Goal: Transaction & Acquisition: Purchase product/service

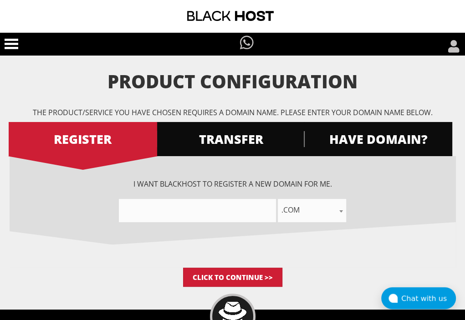
scroll to position [71, 0]
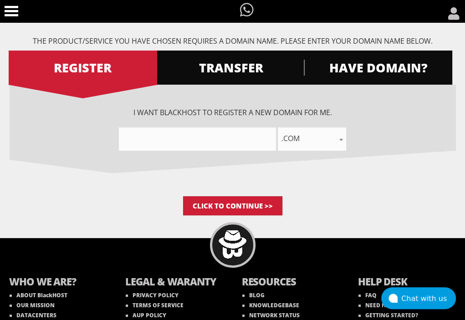
click at [158, 151] on input"] "text" at bounding box center [197, 138] width 157 height 23
type input"] "eaacademy"
click at [232, 215] on input "Click to Continue >>" at bounding box center [232, 205] width 99 height 19
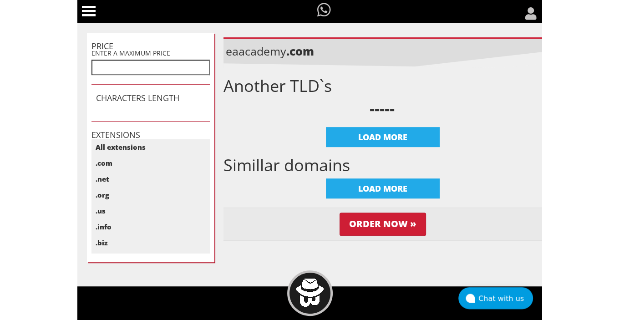
scroll to position [311, 0]
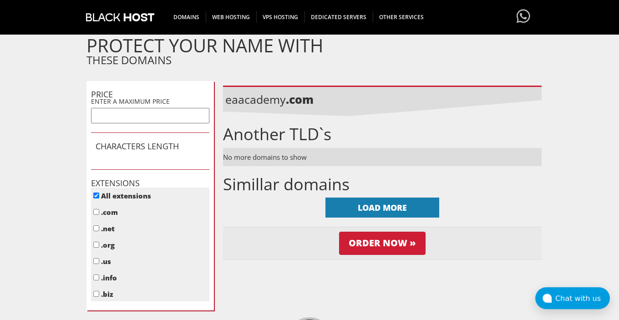
click at [415, 213] on div "LOAD MORE" at bounding box center [382, 208] width 114 height 20
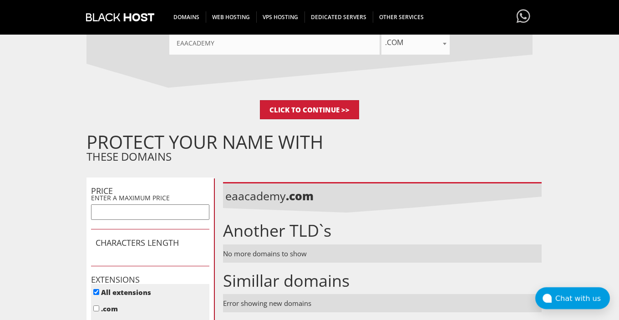
scroll to position [198, 0]
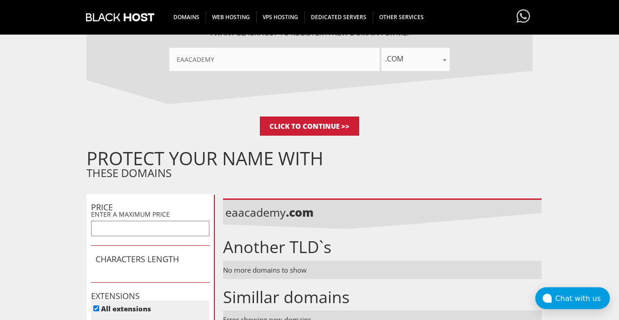
click at [218, 64] on input"] "eaacademy" at bounding box center [274, 59] width 210 height 23
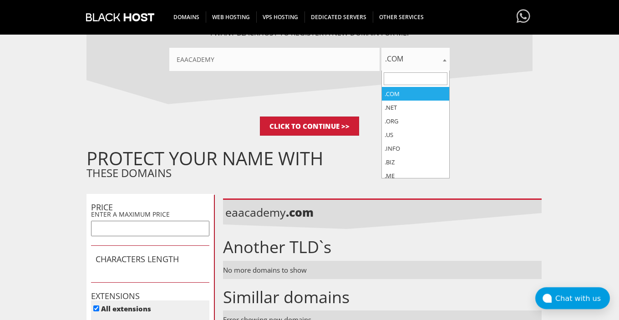
click at [425, 58] on span ".com" at bounding box center [415, 58] width 68 height 13
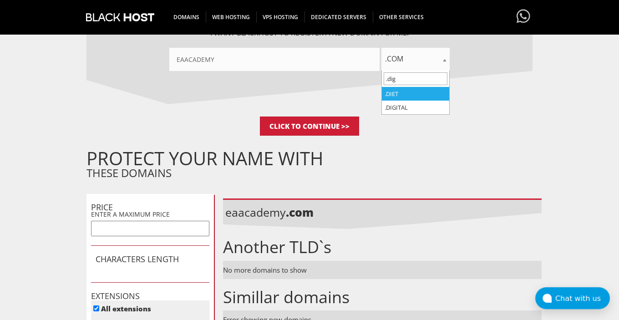
type input ".digi"
select select ".digital"
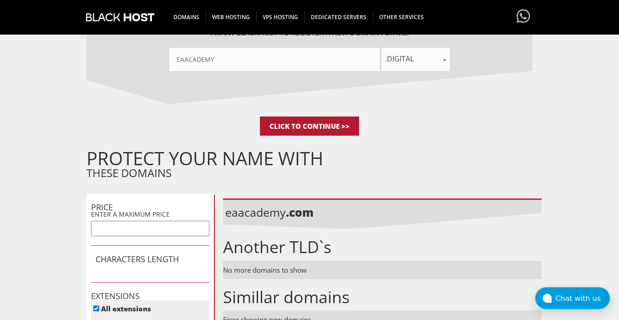
click at [299, 125] on input "Click to Continue >>" at bounding box center [309, 125] width 99 height 19
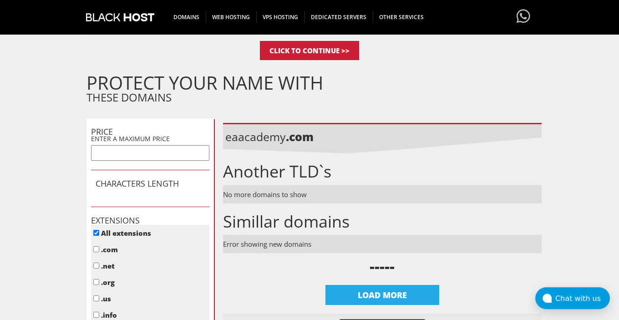
scroll to position [276, 0]
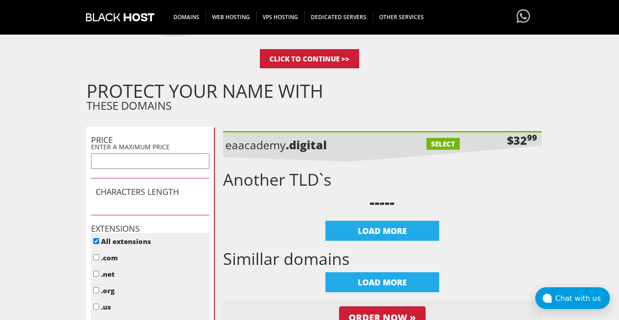
scroll to position [272, 0]
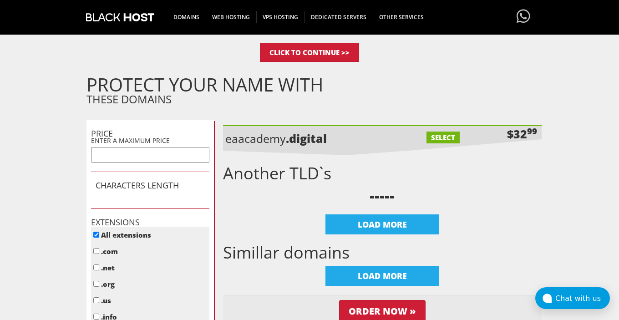
click at [440, 133] on label "SELECT" at bounding box center [442, 138] width 33 height 12
checkbox input "true"
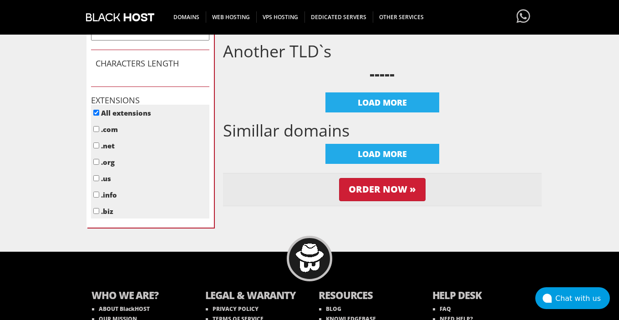
scroll to position [390, 0]
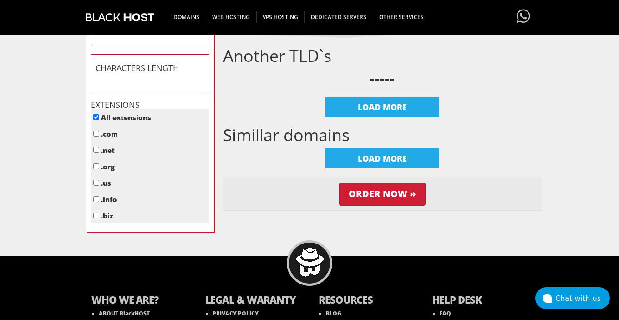
click at [562, 294] on div "Chat with us" at bounding box center [582, 298] width 55 height 9
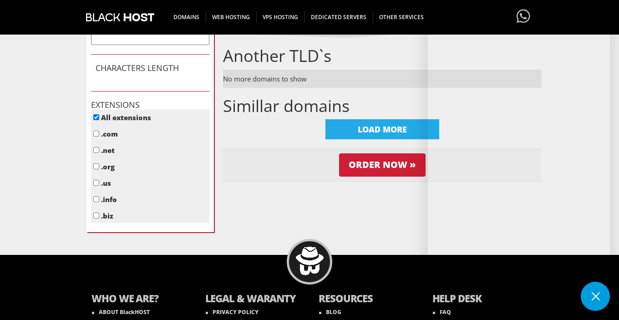
click at [337, 190] on div "eaacademy .digital SELECT $32 99 Another TLD`s No more domains to show LOAD MOR…" at bounding box center [382, 104] width 319 height 202
click at [603, 306] on button at bounding box center [595, 296] width 29 height 29
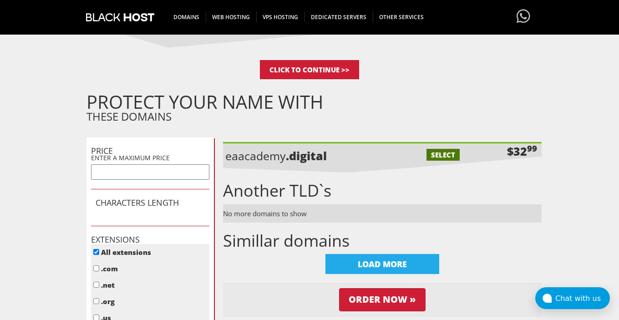
scroll to position [256, 0]
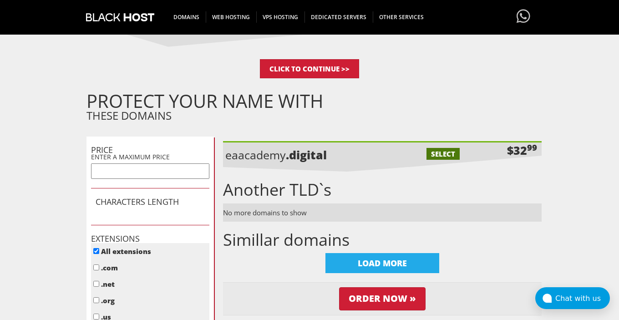
click at [280, 157] on p "eaacademy .digital" at bounding box center [304, 154] width 159 height 15
copy li "eaacademy .digital"
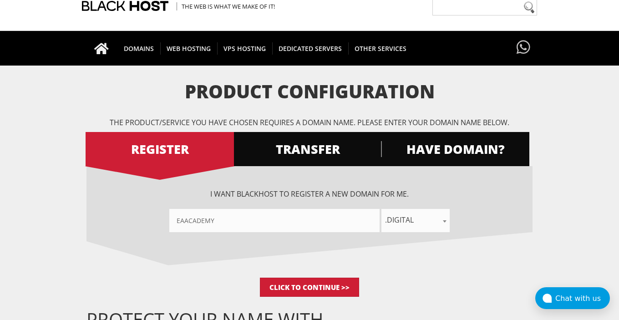
scroll to position [38, 0]
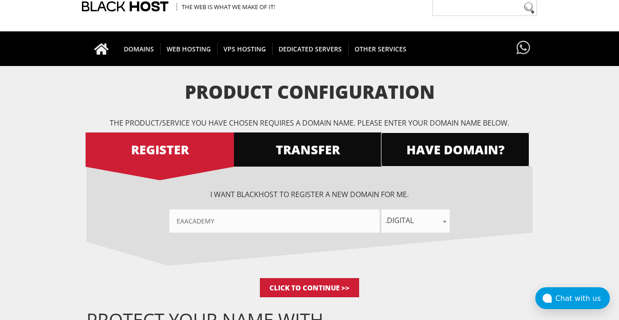
click at [411, 157] on span "HAVE DOMAIN?" at bounding box center [455, 150] width 148 height 16
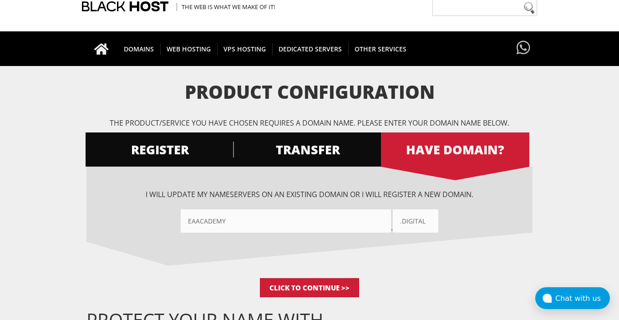
click at [270, 215] on input"] "eaacademy" at bounding box center [286, 220] width 210 height 23
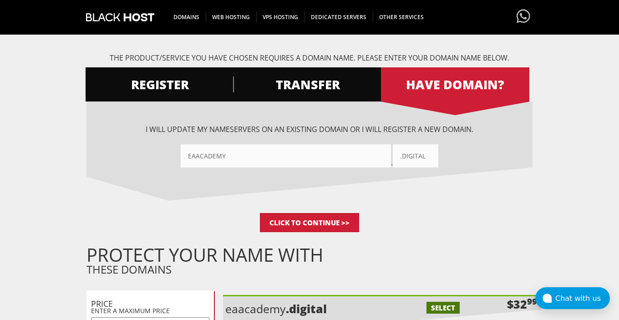
scroll to position [104, 0]
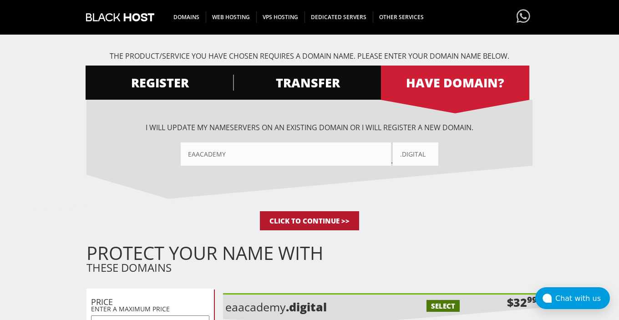
click at [320, 215] on input "Click to Continue >>" at bounding box center [309, 220] width 99 height 19
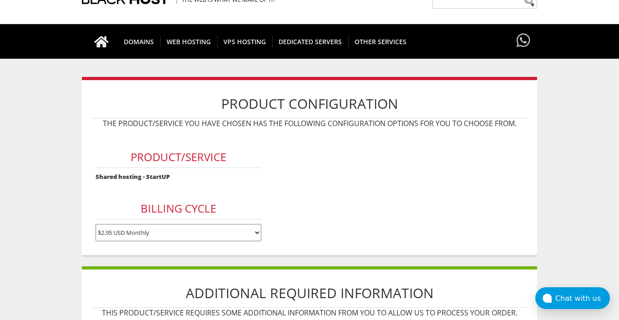
drag, startPoint x: 195, startPoint y: 232, endPoint x: 186, endPoint y: 238, distance: 11.1
click at [195, 232] on select "$2.95 USD Monthly $29.95 USD Annually $59.90 USD Biennially" at bounding box center [179, 232] width 166 height 17
select select "annually"
click at [96, 224] on select "$2.95 USD Monthly $29.95 USD Annually $59.90 USD Biennially" at bounding box center [179, 232] width 166 height 17
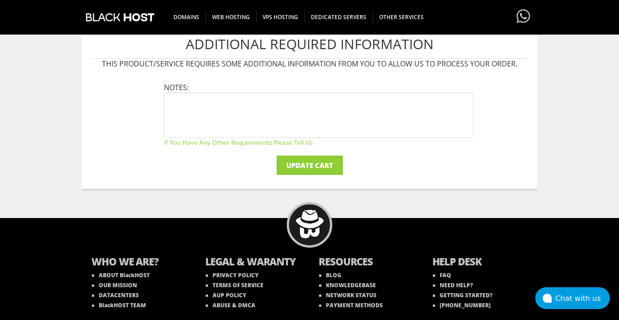
scroll to position [299, 0]
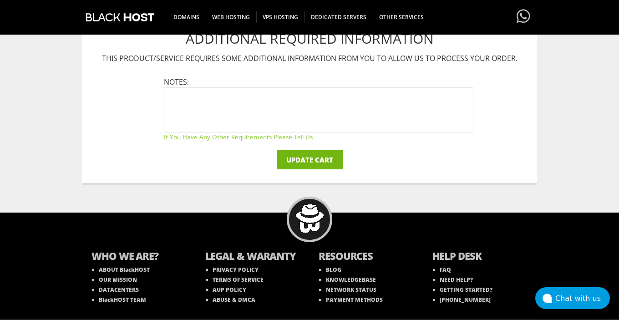
click at [291, 162] on input "Update Cart" at bounding box center [310, 159] width 66 height 19
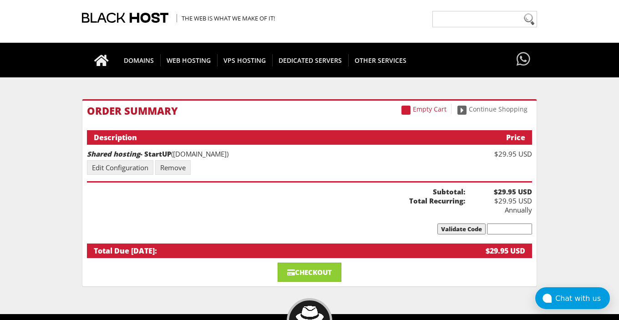
scroll to position [35, 0]
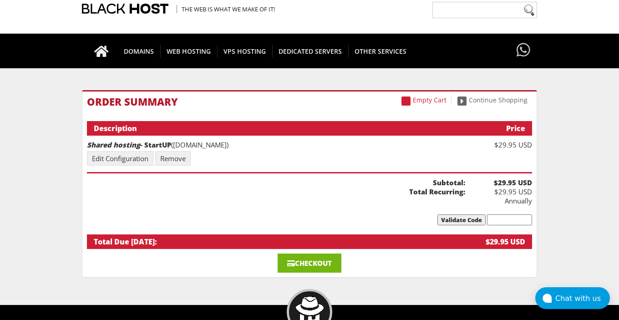
click at [329, 253] on link "Checkout" at bounding box center [310, 262] width 64 height 19
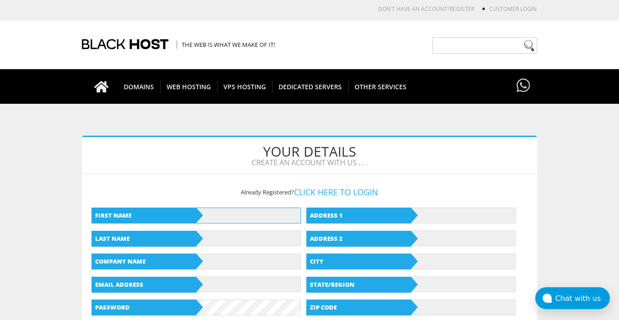
click at [217, 211] on input "text" at bounding box center [248, 216] width 105 height 16
click at [244, 218] on input "text" at bounding box center [248, 216] width 105 height 16
type input "a"
type input "Yamyn"
type input "Jasiok"
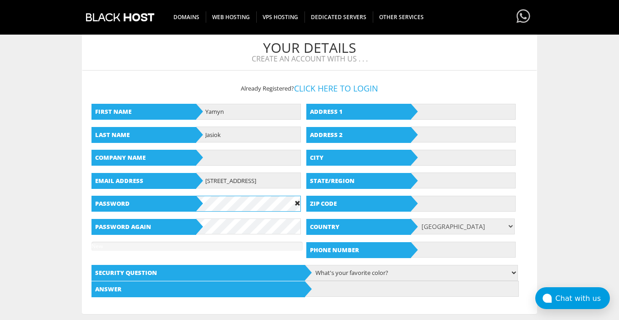
scroll to position [103, 0]
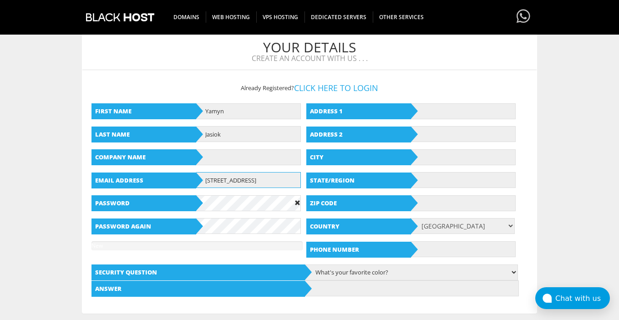
click at [232, 175] on input "127 NC Main Street" at bounding box center [248, 180] width 105 height 16
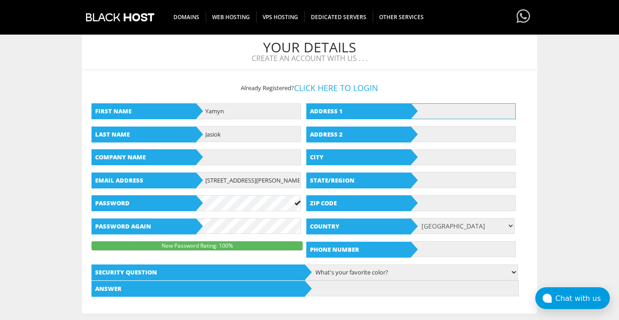
click at [441, 116] on input "text" at bounding box center [463, 111] width 105 height 16
click at [246, 180] on input "127 NC Hazel Street" at bounding box center [248, 180] width 105 height 16
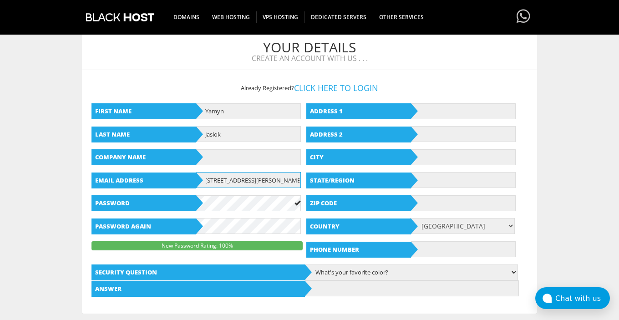
paste input "yellow1077@tiffincrane.com"
type input "yellow1077@tiffincrane.com"
click at [436, 110] on input "text" at bounding box center [463, 111] width 105 height 16
type input "1 Main Street"
type input "NYC"
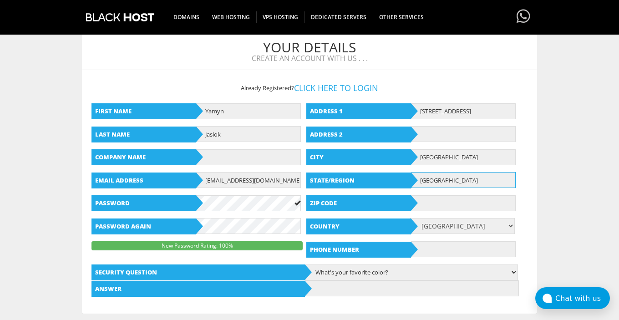
type input "NYC"
type input "94100"
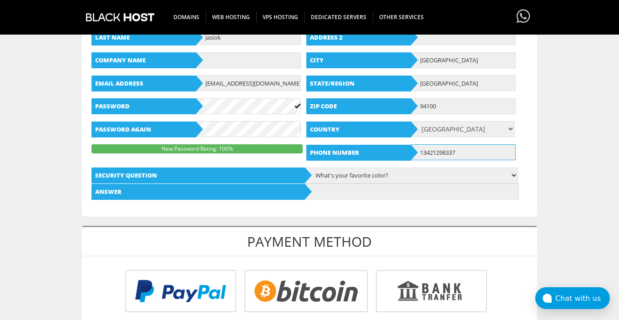
scroll to position [203, 0]
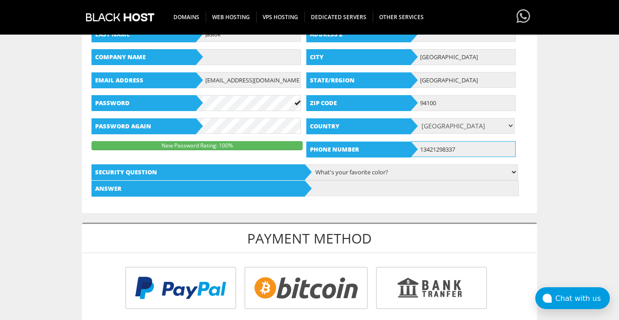
type input "13421298337"
click at [368, 168] on select "What's your favorite color? What is the first name of the person you first kiss…" at bounding box center [410, 172] width 213 height 16
click at [348, 173] on select "What's your favorite color? What is the first name of the person you first kiss…" at bounding box center [410, 172] width 213 height 16
click at [339, 185] on input "text" at bounding box center [411, 188] width 213 height 16
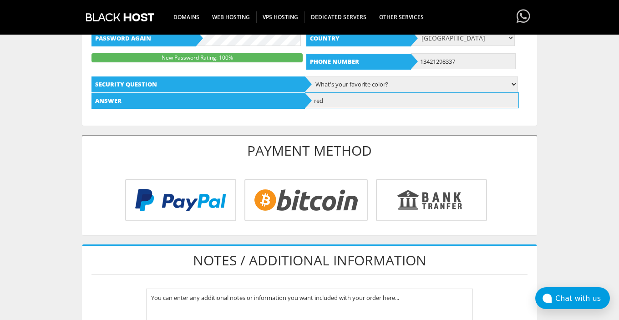
scroll to position [293, 0]
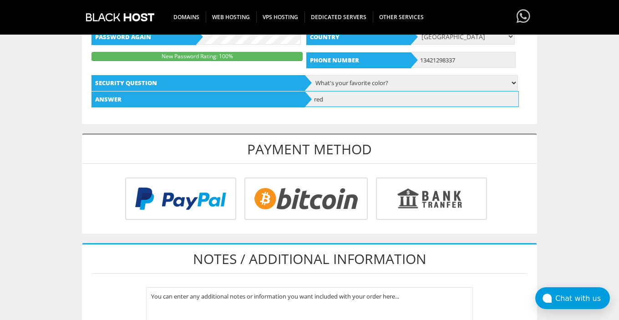
type input "red"
click at [303, 214] on input "radio" at bounding box center [304, 200] width 123 height 42
radio input "true"
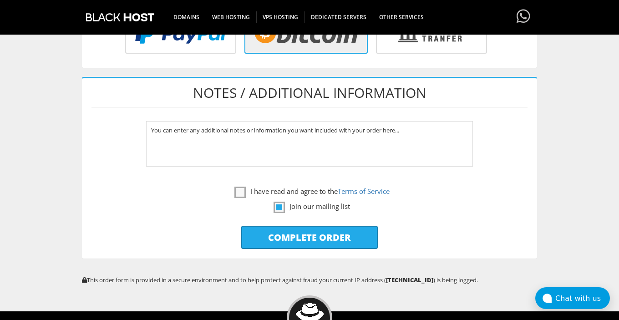
scroll to position [460, 0]
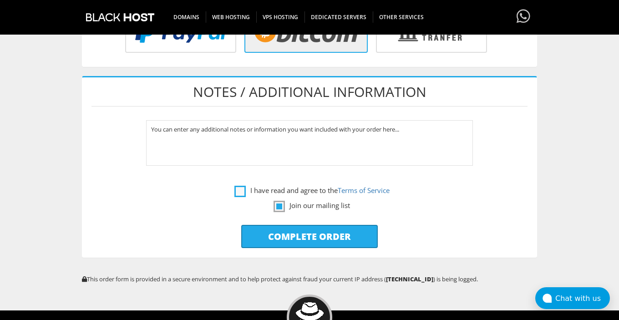
click at [239, 187] on label "I have read and agree to the Terms of Service" at bounding box center [311, 190] width 155 height 11
checkbox input "true"
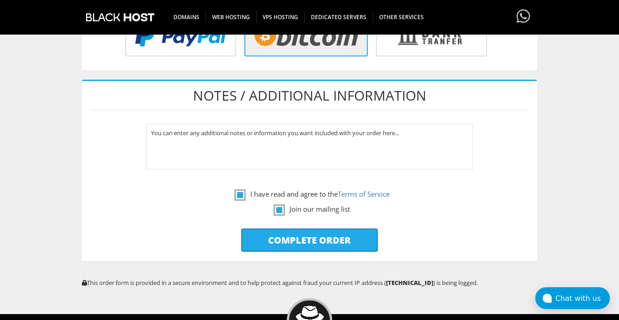
scroll to position [460, 0]
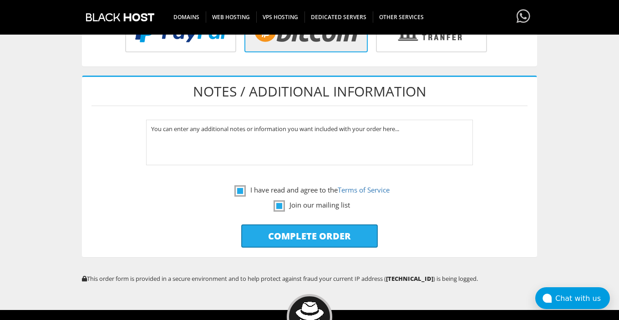
click at [285, 239] on input "Complete Order" at bounding box center [309, 235] width 137 height 23
type input "Please Wait..."
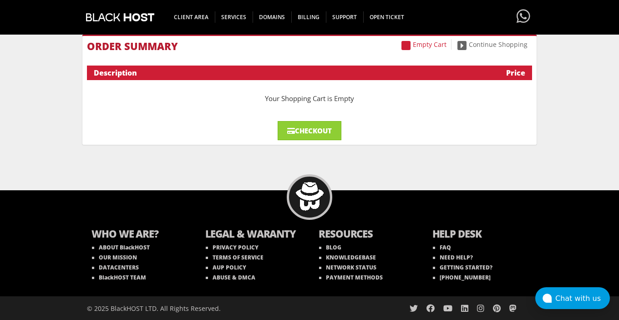
click at [577, 130] on body "CAD CHF EUR GBP JPY MKD RUB USD Hello, Yamyn Credit Card Details Contacts/Sub-A…" at bounding box center [309, 117] width 619 height 406
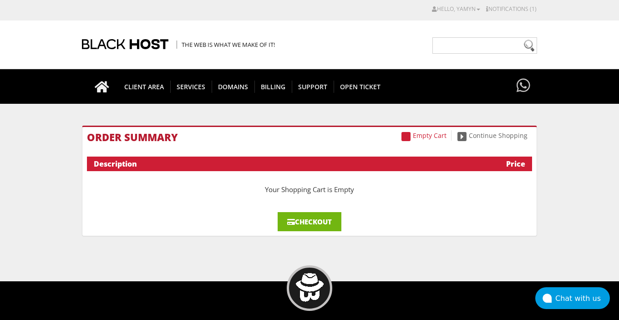
click at [311, 218] on link "Checkout" at bounding box center [310, 221] width 64 height 19
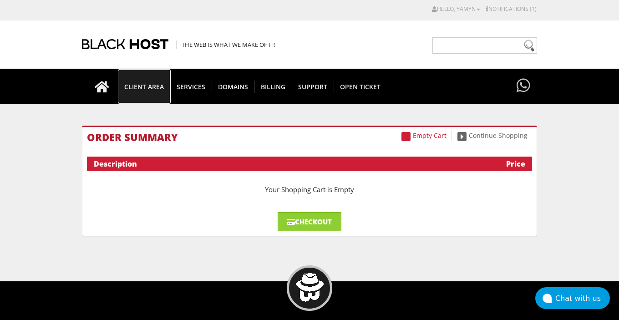
click at [160, 89] on span "CLIENT AREA" at bounding box center [144, 87] width 52 height 12
